Goal: Task Accomplishment & Management: Complete application form

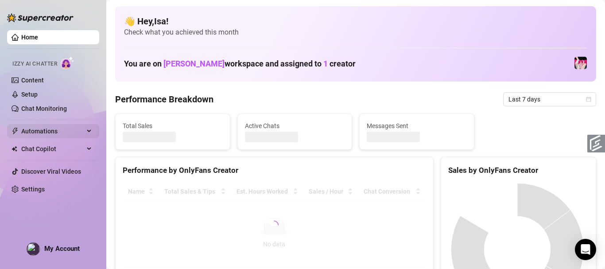
click at [48, 131] on span "Automations" at bounding box center [52, 131] width 63 height 14
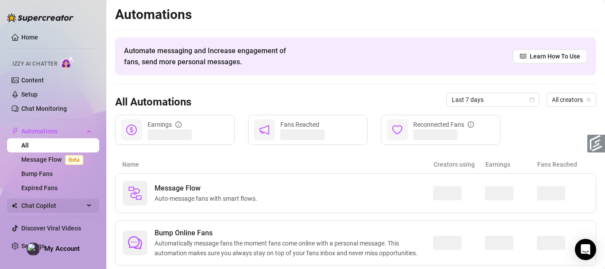
click at [49, 205] on span "Chat Copilot" at bounding box center [52, 205] width 63 height 14
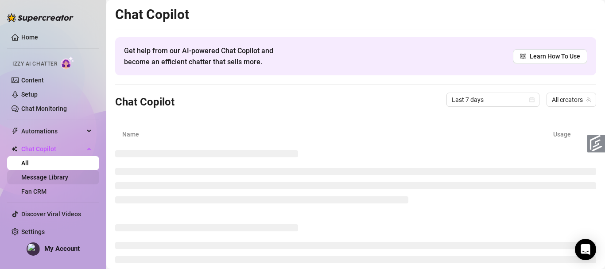
click at [49, 176] on link "Message Library" at bounding box center [44, 177] width 47 height 7
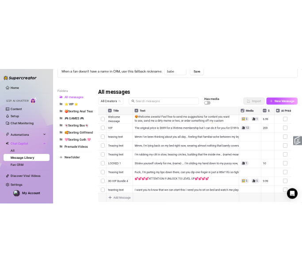
scroll to position [107, 0]
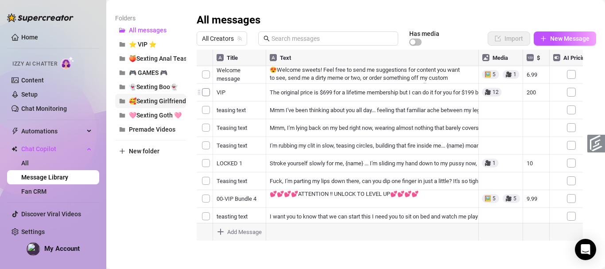
click at [159, 98] on span "🥰Sexting Girlfriend🥰" at bounding box center [161, 100] width 65 height 7
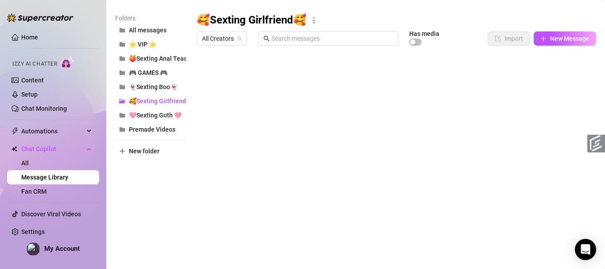
click at [306, 77] on div at bounding box center [393, 149] width 393 height 198
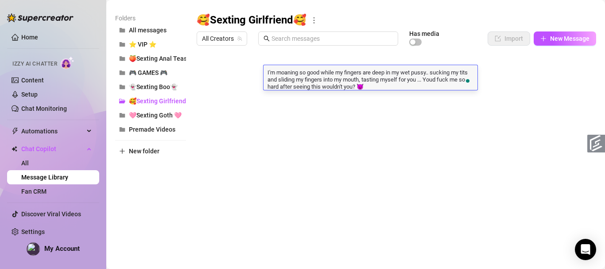
click at [387, 76] on textarea "I'm moaning so good while my fingers are deep in my wet pussy.. sucking my tits…" at bounding box center [370, 79] width 214 height 22
drag, startPoint x: 440, startPoint y: 71, endPoint x: 326, endPoint y: 71, distance: 113.8
click at [326, 71] on textarea "I'm moaning so good while my fingers are deep in my wet pussy.. sucking my tits…" at bounding box center [370, 79] width 214 height 22
click at [377, 69] on textarea "I'm moaning so good while my fingers are deep in my wet pussy.. sucking my tits…" at bounding box center [370, 79] width 214 height 22
drag, startPoint x: 327, startPoint y: 73, endPoint x: 440, endPoint y: 74, distance: 112.9
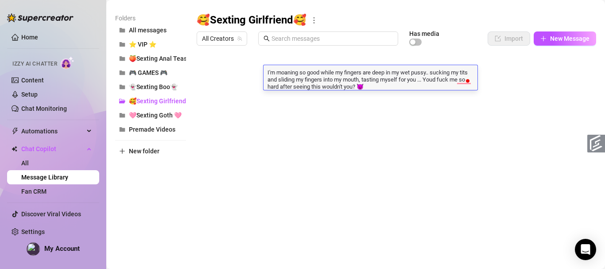
click at [440, 74] on textarea "I'm moaning so good while my fingers are deep in my wet pussy.. sucking my tits…" at bounding box center [370, 79] width 214 height 22
click at [348, 87] on textarea "I'm moaning so good while my fingers are deep in my wet pussy.. sucking my tits…" at bounding box center [370, 79] width 214 height 22
click at [333, 71] on textarea "I'm moaning so good while my fingers are deep in my wet pussy.. sucking my tits…" at bounding box center [370, 79] width 214 height 22
drag, startPoint x: 326, startPoint y: 73, endPoint x: 441, endPoint y: 72, distance: 114.7
click at [441, 72] on textarea "I'm moaning so good while my fingers are deep in my wet pussy.. sucking my tits…" at bounding box center [370, 79] width 214 height 22
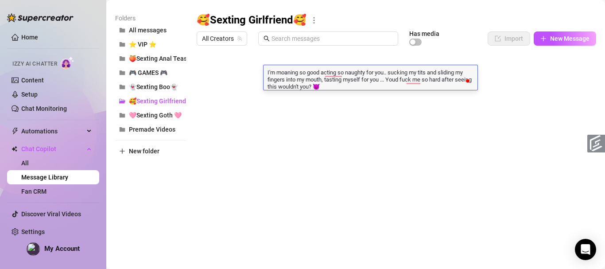
click at [461, 70] on textarea "I'm moaning so good acting so naughty for you.. sucking my tits and sliding my …" at bounding box center [370, 79] width 214 height 22
click at [306, 77] on textarea "I'm moaning so good acting so naughty for you.. sucking my tits and fingers int…" at bounding box center [370, 79] width 214 height 22
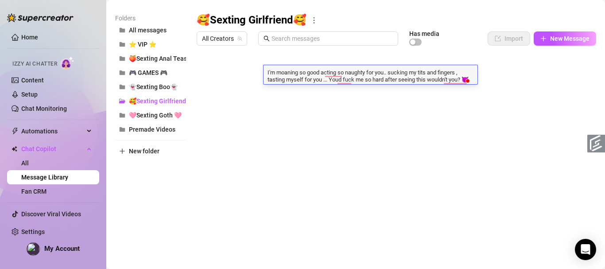
type textarea "I'm moaning so good acting so naughty for you.. sucking my tits and fingers, ta…"
click at [349, 83] on textarea "I'm moaning so good acting so naughty for you.. sucking my tits and fingers, ta…" at bounding box center [370, 75] width 214 height 15
click at [355, 82] on textarea "I'm moaning so good acting so naughty for you.. sucking my tits and fingers, ta…" at bounding box center [370, 75] width 214 height 15
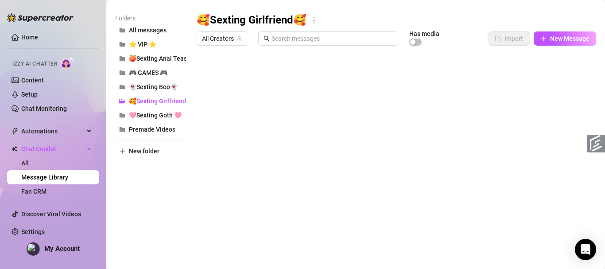
click at [355, 97] on div at bounding box center [393, 149] width 393 height 198
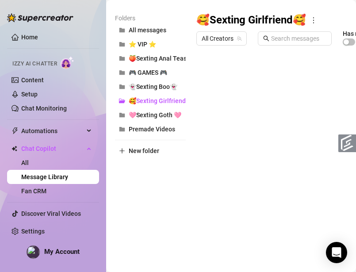
scroll to position [0, 5]
click at [251, 231] on body "Home Izzy AI Chatter Content Setup Chat Monitoring Automations All Message Flow…" at bounding box center [178, 136] width 356 height 272
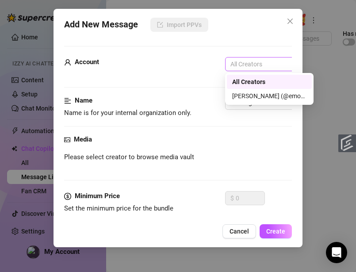
click at [256, 70] on span "All Creators" at bounding box center [270, 64] width 78 height 13
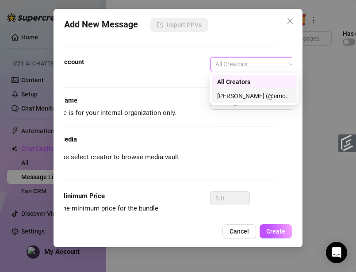
click at [249, 92] on div "[PERSON_NAME] (@emopink69)" at bounding box center [254, 96] width 74 height 10
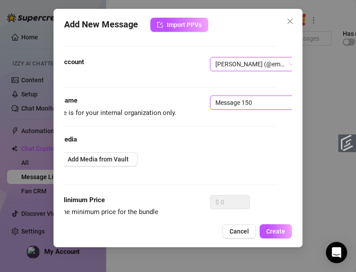
click at [226, 102] on input "Message 150" at bounding box center [265, 103] width 111 height 14
type input "Y"
type input "teasing text"
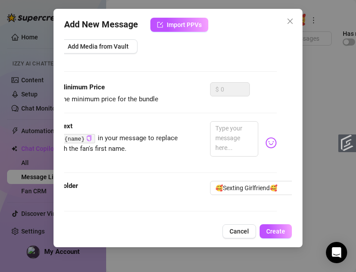
scroll to position [120, 15]
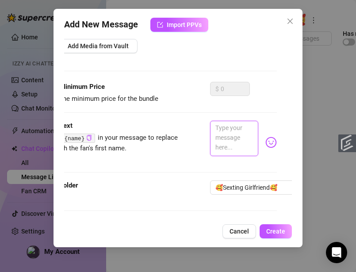
click at [229, 140] on textarea at bounding box center [234, 138] width 49 height 35
paste textarea "I've been thinking about you all day and how good it feels to run my hands over…"
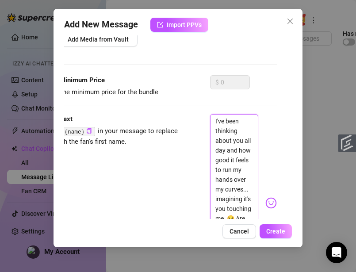
scroll to position [0, 0]
click at [233, 124] on textarea "I've been thinking about you all day and how good it feels to run my hands over…" at bounding box center [234, 199] width 49 height 170
click at [243, 182] on textarea "Mmmm I've been thinking about you all day and how good it feels to run my hands…" at bounding box center [234, 204] width 49 height 180
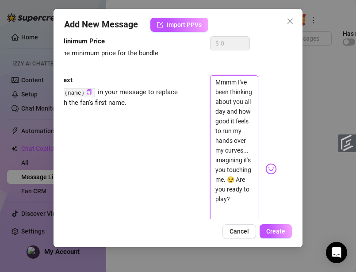
scroll to position [169, 15]
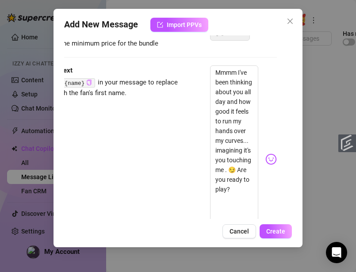
click at [86, 83] on icon "copy" at bounding box center [89, 83] width 6 height 6
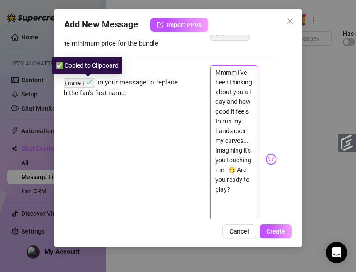
click at [226, 209] on textarea "Mmmm I've been thinking about you all day and how good it feels to run my hands…" at bounding box center [234, 156] width 49 height 180
paste textarea "{name}"
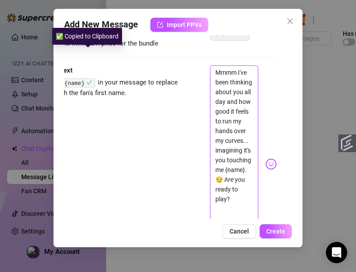
scroll to position [198, 15]
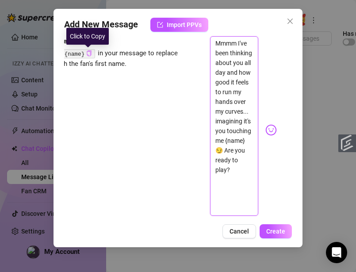
click at [239, 211] on textarea "Mmmm I've been thinking about you all day and how good it feels to run my hands…" at bounding box center [234, 126] width 49 height 180
type textarea "Mmmm I've been thinking about you all day and how good it feels to run my hands…"
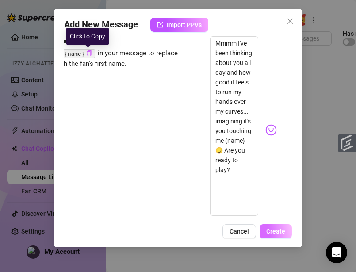
click at [283, 228] on span "Create" at bounding box center [276, 231] width 19 height 7
click at [275, 230] on span "Create" at bounding box center [276, 231] width 19 height 7
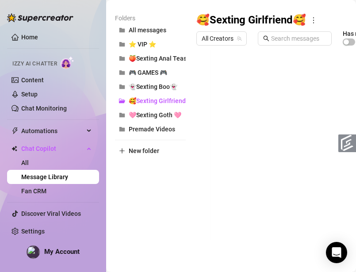
scroll to position [0, 0]
drag, startPoint x: 198, startPoint y: 91, endPoint x: 198, endPoint y: 70, distance: 20.4
click at [198, 70] on div at bounding box center [310, 149] width 226 height 198
click at [244, 223] on body "Home Izzy AI Chatter Content Setup Chat Monitoring Automations All Message Flow…" at bounding box center [178, 136] width 356 height 272
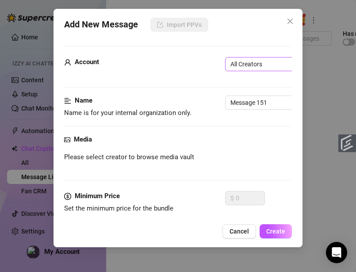
click at [236, 67] on span "All Creators" at bounding box center [270, 64] width 78 height 13
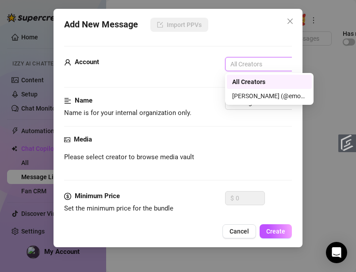
scroll to position [0, 15]
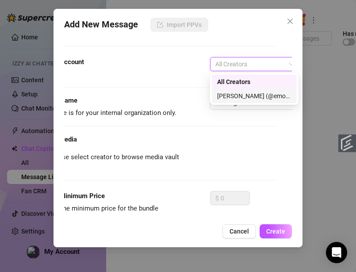
click at [238, 94] on div "[PERSON_NAME] (@emopink69)" at bounding box center [254, 96] width 74 height 10
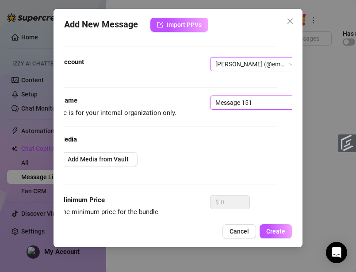
click at [236, 107] on input "Message 151" at bounding box center [265, 103] width 111 height 14
type input "teasing text"
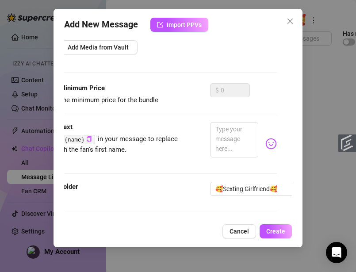
scroll to position [120, 15]
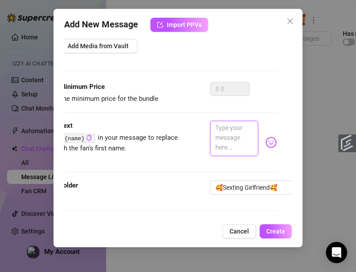
click at [232, 142] on textarea at bounding box center [234, 138] width 49 height 35
paste textarea "Mmm, my skin is so soft and warm right now, babe. I'm lightly tracing my finger…"
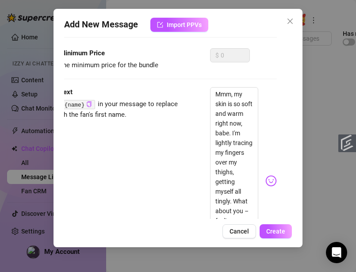
scroll to position [138, 15]
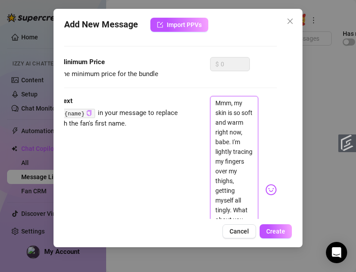
click at [235, 139] on textarea "Mmm, my skin is so soft and warm right now, babe. I'm lightly tracing my finger…" at bounding box center [234, 186] width 49 height 180
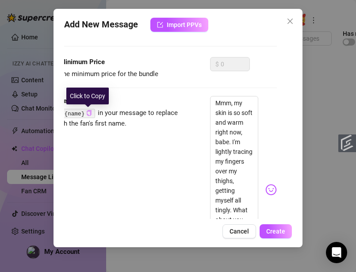
click at [86, 114] on icon "copy" at bounding box center [89, 113] width 6 height 6
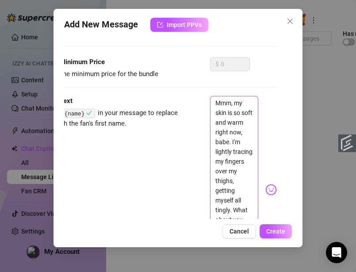
click at [233, 144] on textarea "Mmm, my skin is so soft and warm right now, babe. I'm lightly tracing my finger…" at bounding box center [234, 186] width 49 height 180
paste textarea "{name}"
click at [231, 142] on textarea "Mmm, my skin is so soft and warm right now, {name}. I'm lightly tracing my fing…" at bounding box center [234, 191] width 49 height 190
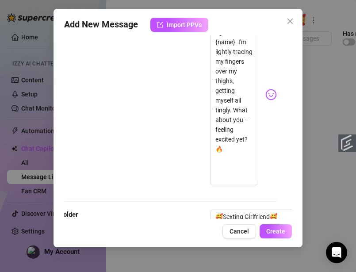
scroll to position [242, 15]
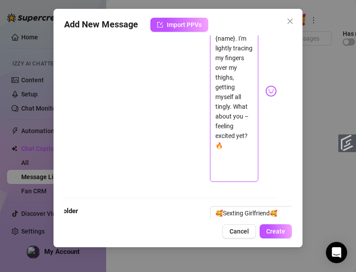
drag, startPoint x: 221, startPoint y: 153, endPoint x: 248, endPoint y: 147, distance: 27.2
click at [248, 147] on textarea "Mmm, my skin is so soft and warm right now, {name}. I'm lightly tracing my fing…" at bounding box center [234, 87] width 49 height 190
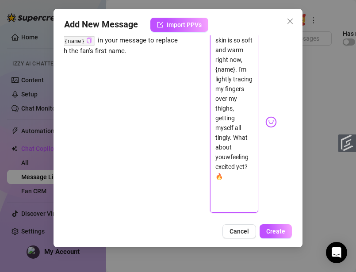
drag, startPoint x: 247, startPoint y: 144, endPoint x: 251, endPoint y: 160, distance: 16.8
click at [251, 160] on textarea "Mmm, my skin is so soft and warm right now, {name}. I'm lightly tracing my fing…" at bounding box center [234, 118] width 49 height 190
click at [229, 185] on textarea "Mmm, my skin is so soft and warm right now, {name}. I'm lightly tracing my fing…" at bounding box center [234, 118] width 49 height 190
type textarea "Mmm, my skin is so soft and warm right now, {name}. I'm lightly tracing my fing…"
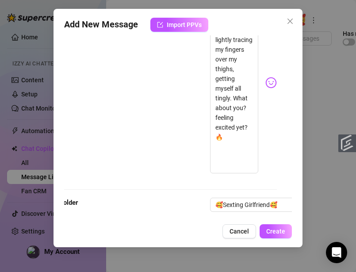
scroll to position [272, 15]
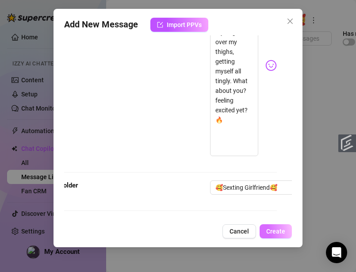
click at [280, 227] on button "Create" at bounding box center [276, 232] width 32 height 14
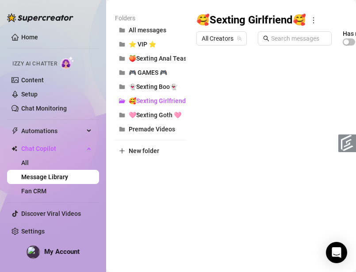
click at [228, 232] on body "Home Izzy AI Chatter Content Setup Chat Monitoring Automations All Message Flow…" at bounding box center [178, 136] width 356 height 272
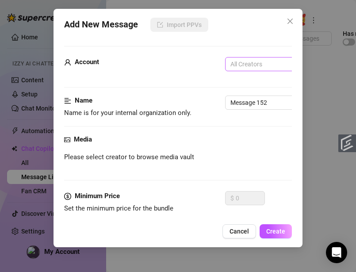
click at [238, 63] on span "All Creators" at bounding box center [270, 64] width 78 height 13
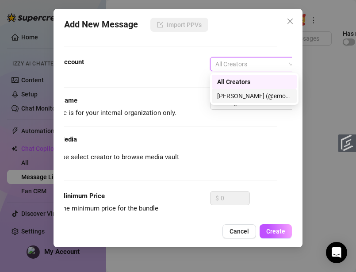
click at [240, 94] on div "[PERSON_NAME] (@emopink69)" at bounding box center [254, 96] width 74 height 10
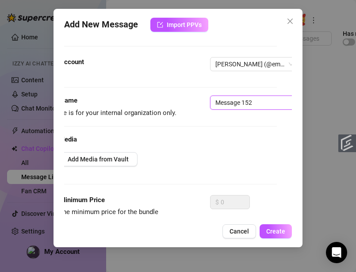
click at [229, 103] on input "Message 152" at bounding box center [265, 103] width 111 height 14
click at [240, 103] on input "Message 152" at bounding box center [265, 103] width 111 height 14
type input "teasing text"
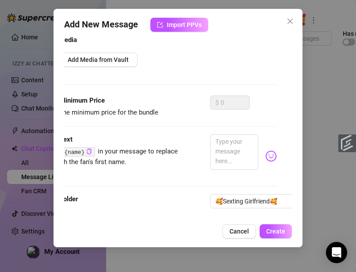
scroll to position [120, 15]
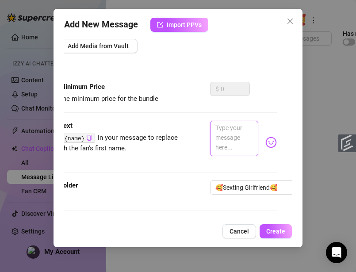
click at [244, 136] on textarea at bounding box center [234, 138] width 49 height 35
paste textarea "[DEMOGRAPHIC_DATA], I can feel my nipples hardening just from teasing myself li…"
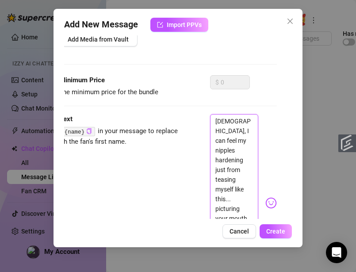
scroll to position [0, 0]
click at [221, 120] on textarea "[DEMOGRAPHIC_DATA], I can feel my nipples hardening just from teasing myself li…" at bounding box center [234, 199] width 49 height 170
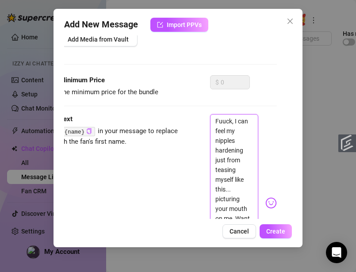
type textarea "Fuuck, I can feel my nipples hardening just from teasing myself like this... pi…"
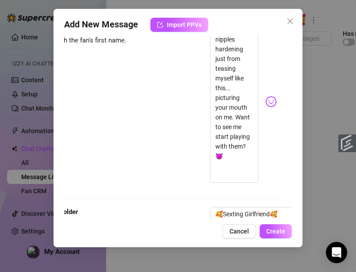
scroll to position [255, 15]
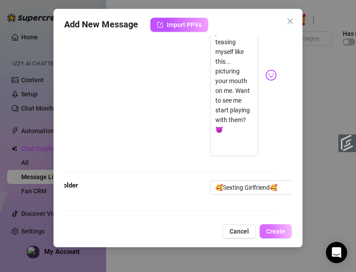
click at [284, 229] on span "Create" at bounding box center [276, 231] width 19 height 7
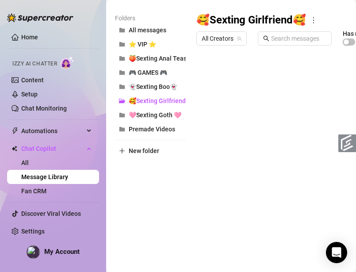
click at [291, 130] on div at bounding box center [310, 149] width 226 height 198
click at [291, 129] on div at bounding box center [310, 149] width 226 height 198
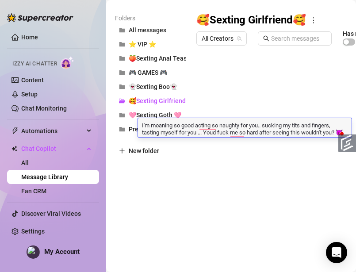
click at [213, 134] on textarea "I'm moaning so good acting so naughty for you.. sucking my tits and fingers, ta…" at bounding box center [245, 128] width 214 height 15
click at [142, 125] on textarea "I'm moaning so good acting so naughty for you.. sucking my tits and fingers, ta…" at bounding box center [245, 128] width 214 height 15
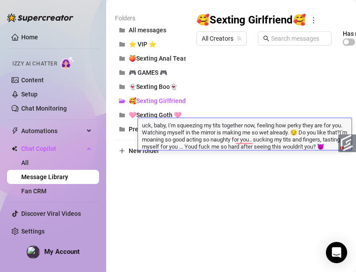
click at [143, 125] on textarea "uck, baby, I'm squeezing my tits together now, feeling how perky they are for y…" at bounding box center [245, 135] width 214 height 29
click at [155, 126] on textarea "Fuck, baby, I'm squeezing my tits together now, feeling how perky they are for …" at bounding box center [245, 135] width 214 height 29
click at [157, 128] on textarea "Fuck, baby, I'm squeezing my tits together now, feeling how perky they are for …" at bounding box center [245, 135] width 214 height 29
click at [158, 127] on textarea "Fuck baby, I'm squeezing my tits together now, feeling how perky they are for y…" at bounding box center [245, 135] width 214 height 29
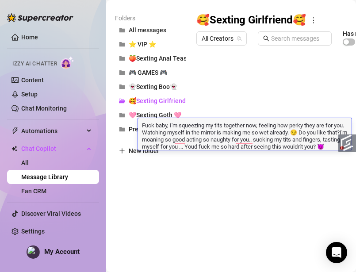
click at [169, 126] on textarea "Fuck baby, I'm squeezing my tits together now, feeling how perky they are for y…" at bounding box center [245, 135] width 214 height 29
click at [323, 135] on textarea "Fuck baby, I'm squeezing my tits together now, feeling how perky they are for y…" at bounding box center [245, 135] width 214 height 29
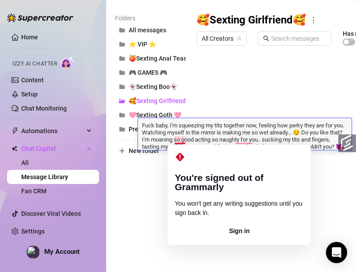
click at [178, 138] on textarea "Fuck baby, I'm squeezing my tits together now, feeling how perky they are for y…" at bounding box center [245, 135] width 214 height 29
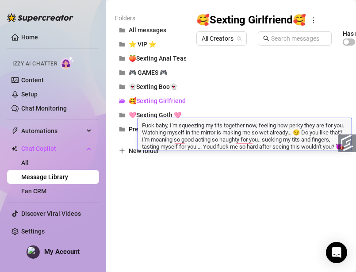
type textarea "Fuck baby, I'm squeezing my tits together now, feeling how perky they are for y…"
click at [251, 150] on textarea "Fuck baby, I'm squeezing my tits together now, feeling how perky they are for y…" at bounding box center [245, 135] width 214 height 29
click at [188, 178] on div "Folders All messages ⭐ VIP ⭐ 🍑Sexting Anal Tease🍑 🎮 GAMES 🎮 👻Sexting Boo👻 🥰Sext…" at bounding box center [231, 130] width 232 height 234
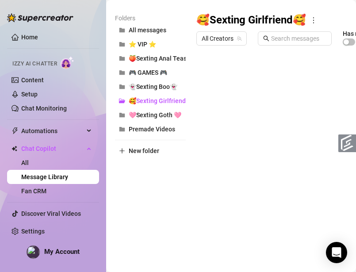
click at [251, 231] on body "Home Izzy AI Chatter Content Setup Chat Monitoring Automations All Message Flow…" at bounding box center [178, 136] width 356 height 272
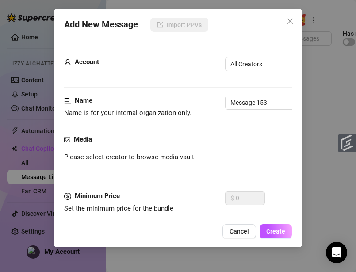
click at [246, 73] on div "Account All Creators" at bounding box center [178, 68] width 229 height 22
click at [248, 70] on span "All Creators" at bounding box center [270, 64] width 78 height 13
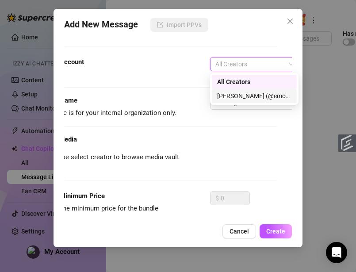
click at [246, 95] on div "[PERSON_NAME] (@emopink69)" at bounding box center [254, 96] width 74 height 10
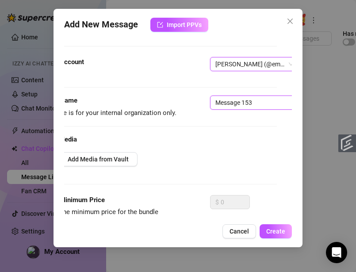
click at [237, 101] on input "Message 153" at bounding box center [265, 103] width 111 height 14
type input "teasing text"
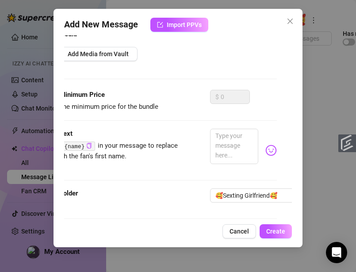
scroll to position [109, 15]
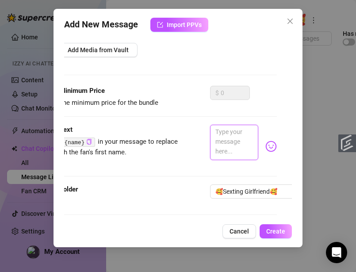
click at [227, 138] on textarea at bounding box center [234, 142] width 49 height 35
paste textarea "Oh yes, I'm pinching my nipples hard, rolling them between my fingers... it hur…"
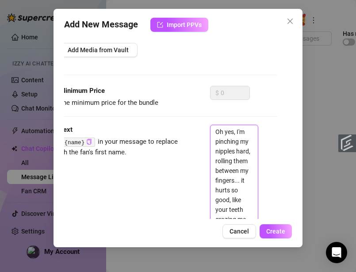
scroll to position [0, 0]
click at [233, 132] on textarea "Oh yes, I'm pinching my nipples hard, rolling them between my fingers... it hur…" at bounding box center [234, 229] width 49 height 209
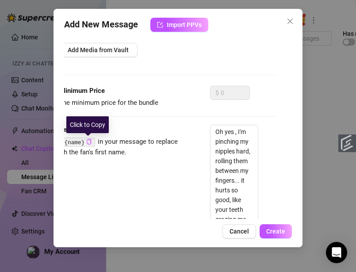
click at [89, 144] on icon "copy" at bounding box center [89, 142] width 4 height 6
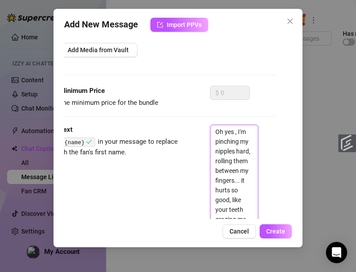
click at [235, 132] on textarea "Oh yes , I'm pinching my nipples hard, rolling them between my fingers... it hu…" at bounding box center [234, 229] width 49 height 209
paste textarea "{name}"
type textarea "Oh yes {name}, I'm pinching my nipples hard, rolling them between my fingers...…"
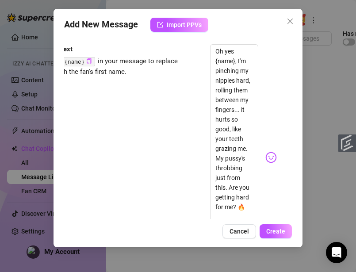
scroll to position [191, 15]
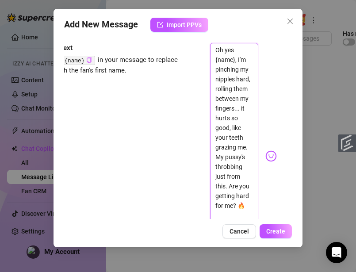
click at [233, 93] on textarea "Oh yes {name}, I'm pinching my nipples hard, rolling them between my fingers...…" at bounding box center [234, 152] width 49 height 219
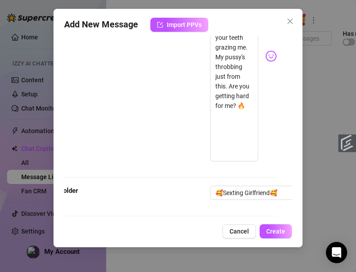
scroll to position [303, 15]
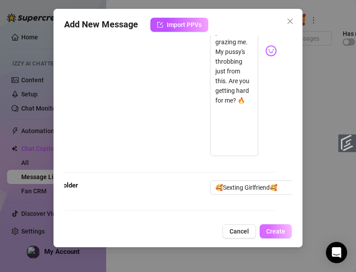
click at [279, 233] on span "Create" at bounding box center [276, 231] width 19 height 7
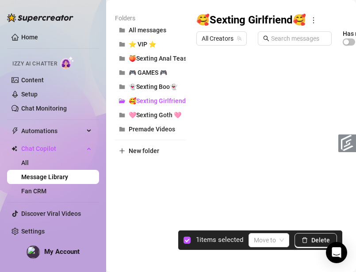
drag, startPoint x: 201, startPoint y: 145, endPoint x: 200, endPoint y: 127, distance: 17.8
click at [200, 127] on div at bounding box center [310, 149] width 226 height 198
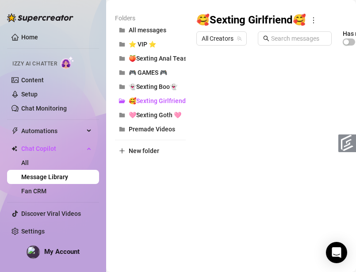
click at [227, 177] on div at bounding box center [310, 149] width 226 height 198
click at [233, 230] on body "Home Izzy AI Chatter Content Setup Chat Monitoring Automations All Message Flow…" at bounding box center [178, 136] width 356 height 272
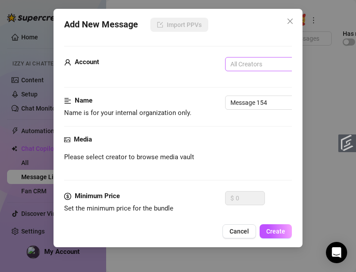
click at [244, 70] on div "All Creators" at bounding box center [269, 64] width 89 height 14
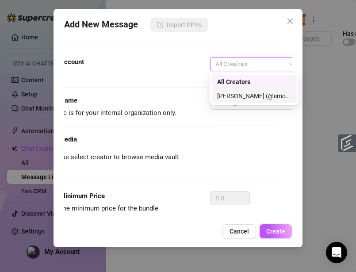
click at [245, 93] on div "[PERSON_NAME] (@emopink69)" at bounding box center [254, 96] width 74 height 10
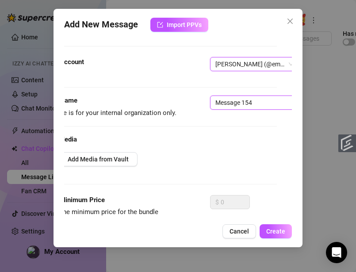
click at [243, 97] on input "Message 154" at bounding box center [265, 103] width 111 height 14
type input "teasing text"
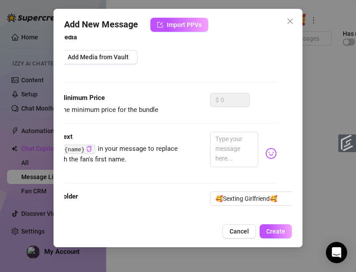
scroll to position [120, 15]
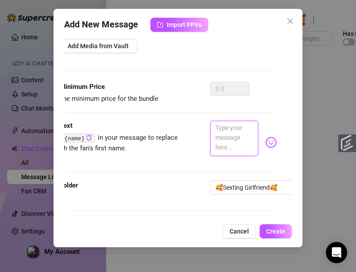
click at [243, 133] on textarea at bounding box center [234, 138] width 49 height 35
paste textarea "Shit, babe, I need more – I'm sucking on my own tits now, swirling my tongue ar…"
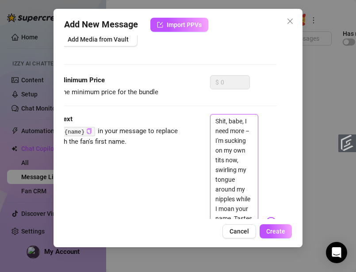
scroll to position [0, 0]
click at [223, 120] on textarea "Shit, babe, I need more – I'm sucking on my own tits now, swirling my tongue ar…" at bounding box center [234, 218] width 49 height 209
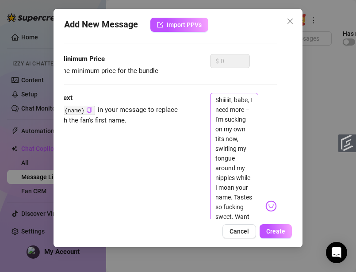
scroll to position [143, 15]
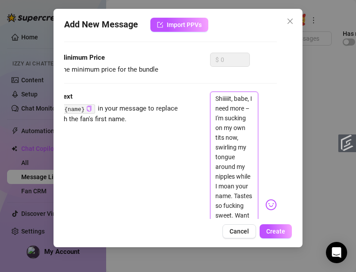
drag, startPoint x: 217, startPoint y: 129, endPoint x: 245, endPoint y: 119, distance: 29.7
click at [245, 119] on textarea "Shiiiiit, babe, I need more – I'm sucking on my own tits now, swirling my tongu…" at bounding box center [234, 201] width 49 height 219
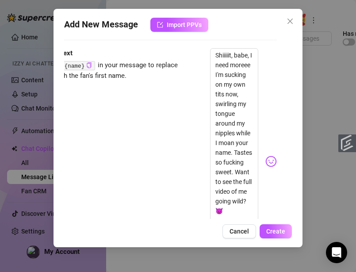
scroll to position [190, 15]
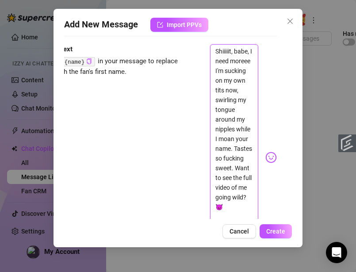
click at [229, 111] on textarea "Shiiiiit, babe, I need moreee I'm sucking on my own tits now, swirling my tongu…" at bounding box center [234, 153] width 49 height 219
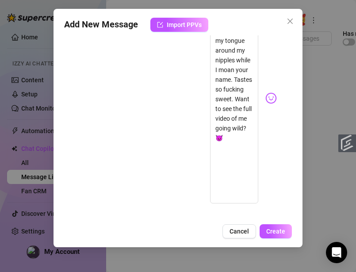
scroll to position [255, 15]
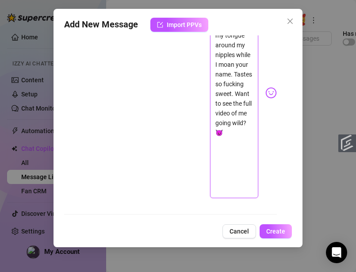
click at [221, 114] on textarea "Shiiiiit, babe, I need moreee I'm sucking on my own tits, swirling my tongue ar…" at bounding box center [234, 89] width 49 height 219
drag, startPoint x: 227, startPoint y: 190, endPoint x: 217, endPoint y: 152, distance: 39.4
click at [217, 152] on textarea "Shiiiiit, babe, I need moreee I'm sucking on my own tits, swirling my tongue ar…" at bounding box center [234, 89] width 49 height 219
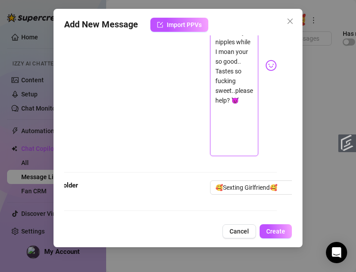
scroll to position [0, 0]
click at [231, 143] on textarea "Shiiiiit, babe, I need moreee I'm sucking on my own tits, swirling my tongue ar…" at bounding box center [234, 62] width 49 height 190
drag, startPoint x: 232, startPoint y: 143, endPoint x: 243, endPoint y: 143, distance: 11.5
click at [243, 143] on textarea "Shiiiiit, babe, I need moreee I'm sucking on my own tits, swirling my tongue ar…" at bounding box center [234, 62] width 49 height 190
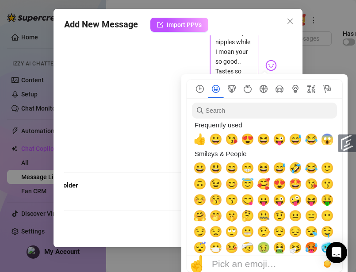
scroll to position [167, 0]
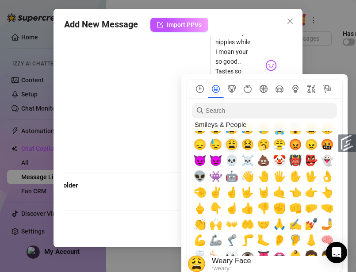
click at [235, 143] on span "😩" at bounding box center [231, 145] width 13 height 12
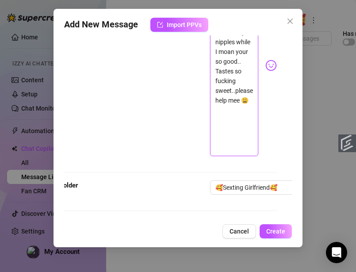
type textarea "Shiiiiit, babe, I need moreee I'm sucking on my own tits, swirling my tongue ar…"
click at [134, 122] on div "Text Put {name} in your message to replace it with the fan's first name. Shiiii…" at bounding box center [163, 66] width 229 height 198
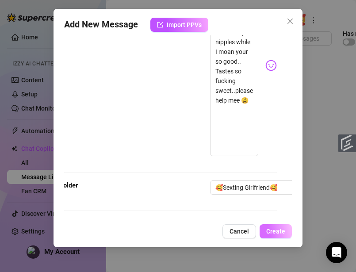
click at [277, 237] on button "Create" at bounding box center [276, 232] width 32 height 14
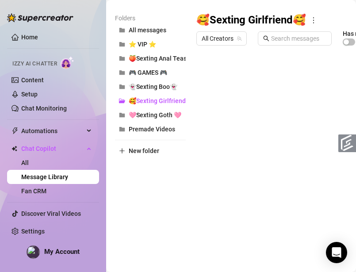
drag, startPoint x: 198, startPoint y: 73, endPoint x: 205, endPoint y: 165, distance: 92.3
click at [205, 165] on div at bounding box center [310, 149] width 226 height 198
click at [252, 226] on body "Home Izzy AI Chatter Content Setup Chat Monitoring Automations All Message Flow…" at bounding box center [178, 136] width 356 height 272
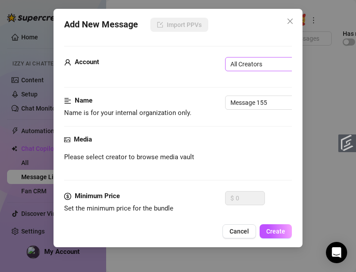
click at [240, 69] on span "All Creators" at bounding box center [270, 64] width 78 height 13
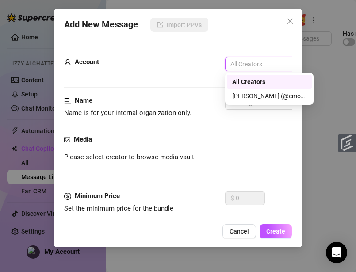
scroll to position [0, 15]
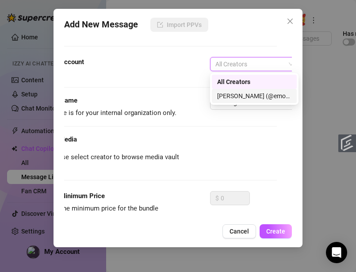
click at [241, 96] on div "[PERSON_NAME] (@emopink69)" at bounding box center [254, 96] width 74 height 10
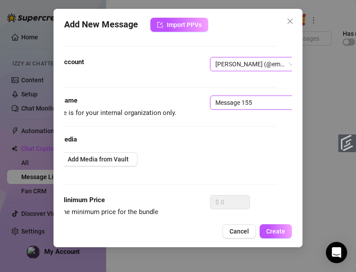
click at [228, 103] on input "Message 155" at bounding box center [265, 103] width 111 height 14
type input "L"
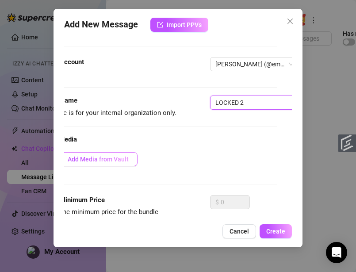
type input "LOCKED 2"
click at [88, 159] on span "Add Media from Vault" at bounding box center [98, 159] width 61 height 7
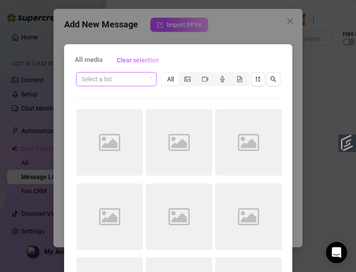
click at [135, 74] on input "search" at bounding box center [112, 79] width 62 height 13
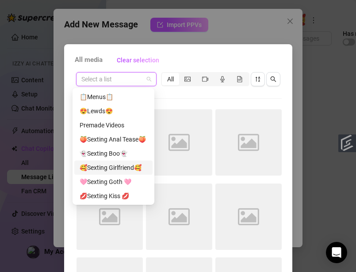
click at [132, 165] on div "🥰Sexting Girlfriend🥰" at bounding box center [114, 168] width 68 height 10
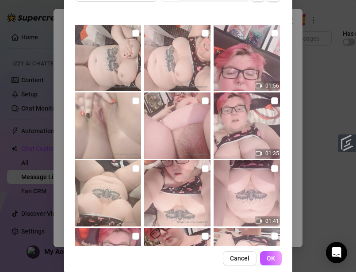
scroll to position [131, 0]
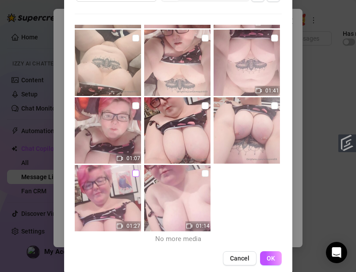
click at [132, 174] on input "checkbox" at bounding box center [135, 173] width 7 height 7
checkbox input "true"
click at [269, 262] on span "OK" at bounding box center [271, 258] width 8 height 7
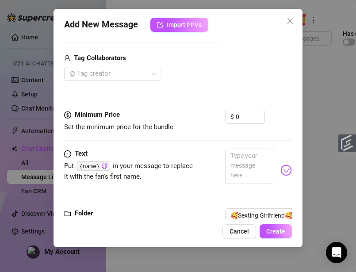
scroll to position [232, 0]
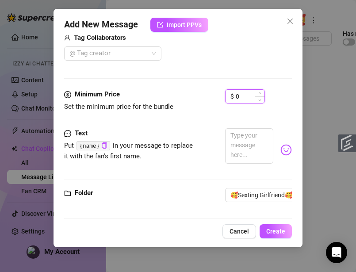
click at [247, 98] on input "0" at bounding box center [250, 96] width 29 height 13
click at [258, 96] on span "Increase Value" at bounding box center [260, 94] width 10 height 8
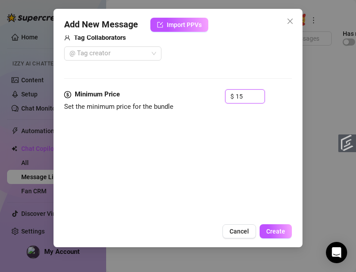
type input "15"
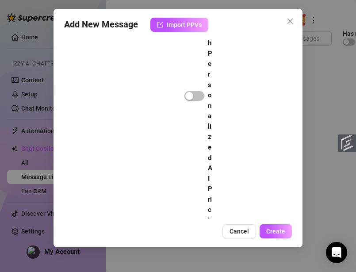
scroll to position [385, 96]
click at [186, 89] on div "button" at bounding box center [190, 89] width 8 height 8
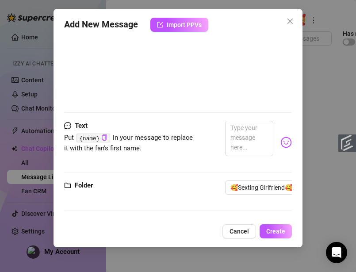
scroll to position [527, 0]
click at [257, 137] on textarea at bounding box center [249, 138] width 49 height 35
paste textarea "Fuck, it feels amazing – I'm pressing against my hips, teasing closer to my pus…"
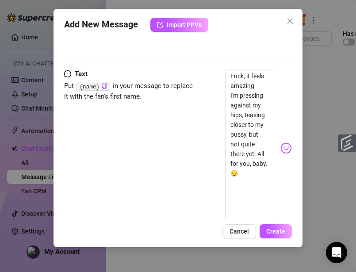
scroll to position [577, 0]
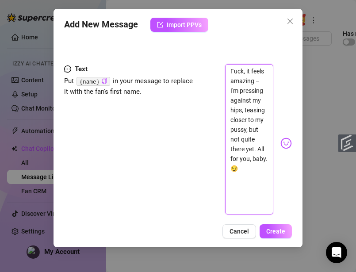
click at [242, 106] on textarea "Fuck, it feels amazing – I'm pressing against my hips, teasing closer to my pus…" at bounding box center [249, 139] width 49 height 151
paste textarea "Just slipped into this lace teddy... my nipples are peeking through, and I’m al…"
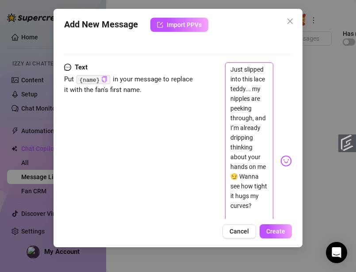
scroll to position [0, 0]
type textarea "Just slipped into this lace teddy... my nipples are peeking through, and I’m al…"
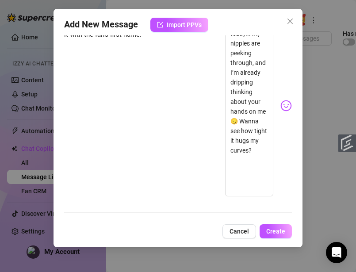
scroll to position [650, 0]
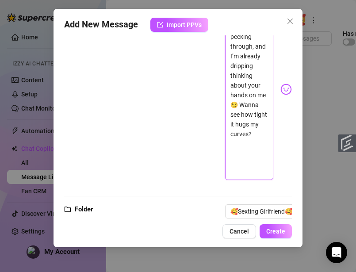
click at [251, 174] on textarea "Just slipped into this lace teddy... my nipples are peeking through, and I’m al…" at bounding box center [249, 86] width 49 height 190
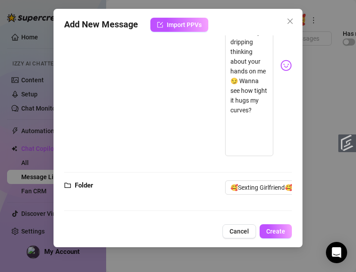
scroll to position [681, 0]
click at [283, 233] on span "Create" at bounding box center [276, 231] width 19 height 7
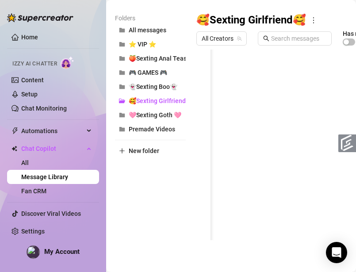
scroll to position [0, 0]
drag, startPoint x: 198, startPoint y: 76, endPoint x: 210, endPoint y: 170, distance: 95.1
click at [210, 170] on div at bounding box center [310, 149] width 226 height 198
click at [221, 232] on body "Home Izzy AI Chatter Content Setup Chat Monitoring Automations All Message Flow…" at bounding box center [178, 136] width 356 height 272
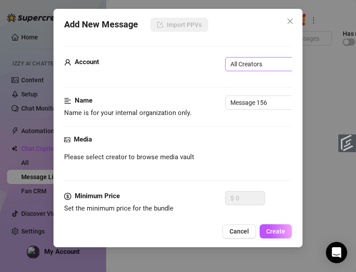
click at [256, 67] on span "All Creators" at bounding box center [270, 64] width 78 height 13
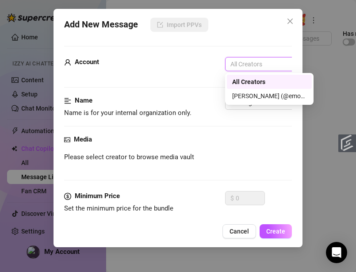
scroll to position [0, 15]
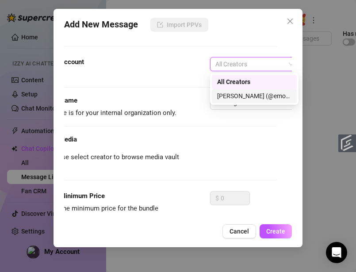
click at [239, 104] on div "ALL 28545347 All Creators [PERSON_NAME] (@emopink69)" at bounding box center [254, 89] width 89 height 32
click at [239, 99] on div "[PERSON_NAME] (@emopink69)" at bounding box center [254, 96] width 74 height 10
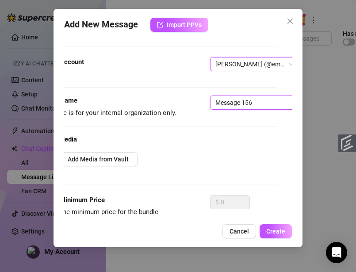
click at [239, 105] on input "Message 156" at bounding box center [265, 103] width 111 height 14
type input "teasintext"
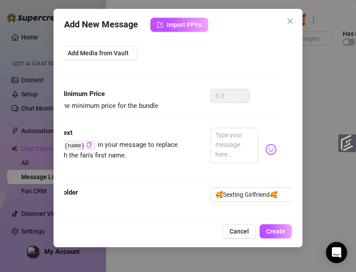
scroll to position [120, 15]
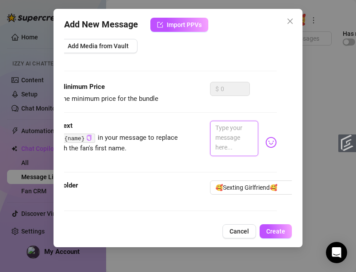
click at [232, 132] on textarea at bounding box center [234, 138] width 49 height 35
paste textarea "Fingertips tracing my wet pussy lips... so swollen and aching for touch ✨ Shoul…"
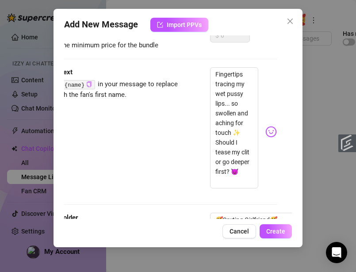
scroll to position [174, 15]
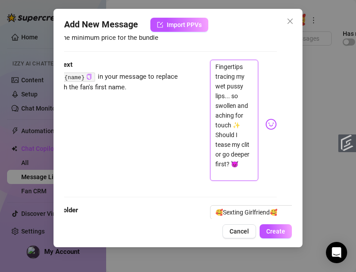
drag, startPoint x: 217, startPoint y: 135, endPoint x: 222, endPoint y: 136, distance: 5.5
click at [222, 136] on textarea "Fingertips tracing my wet pussy lips... so swollen and aching for touch ✨ Shoul…" at bounding box center [234, 120] width 49 height 121
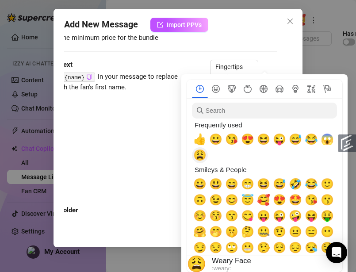
click at [205, 159] on span "😩" at bounding box center [200, 155] width 13 height 12
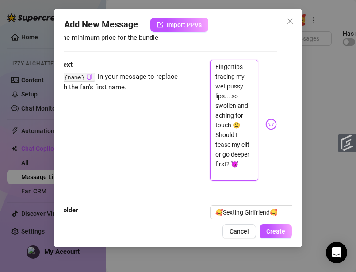
type textarea "Fingertips tracing my wet pussy lips... so swollen and aching for touch 😩 Shoul…"
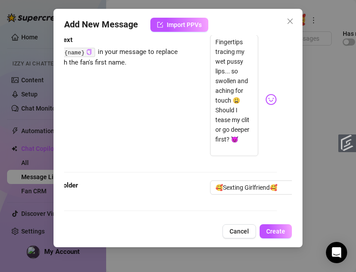
scroll to position [204, 15]
click at [285, 231] on span "Create" at bounding box center [276, 231] width 19 height 7
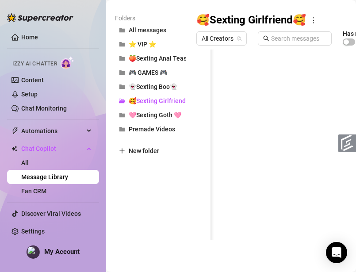
scroll to position [0, 0]
drag, startPoint x: 199, startPoint y: 182, endPoint x: 200, endPoint y: 70, distance: 111.6
click at [200, 70] on div at bounding box center [310, 149] width 226 height 198
drag, startPoint x: 198, startPoint y: 93, endPoint x: 198, endPoint y: 166, distance: 73.5
click at [198, 166] on div at bounding box center [310, 149] width 226 height 198
